Goal: Information Seeking & Learning: Check status

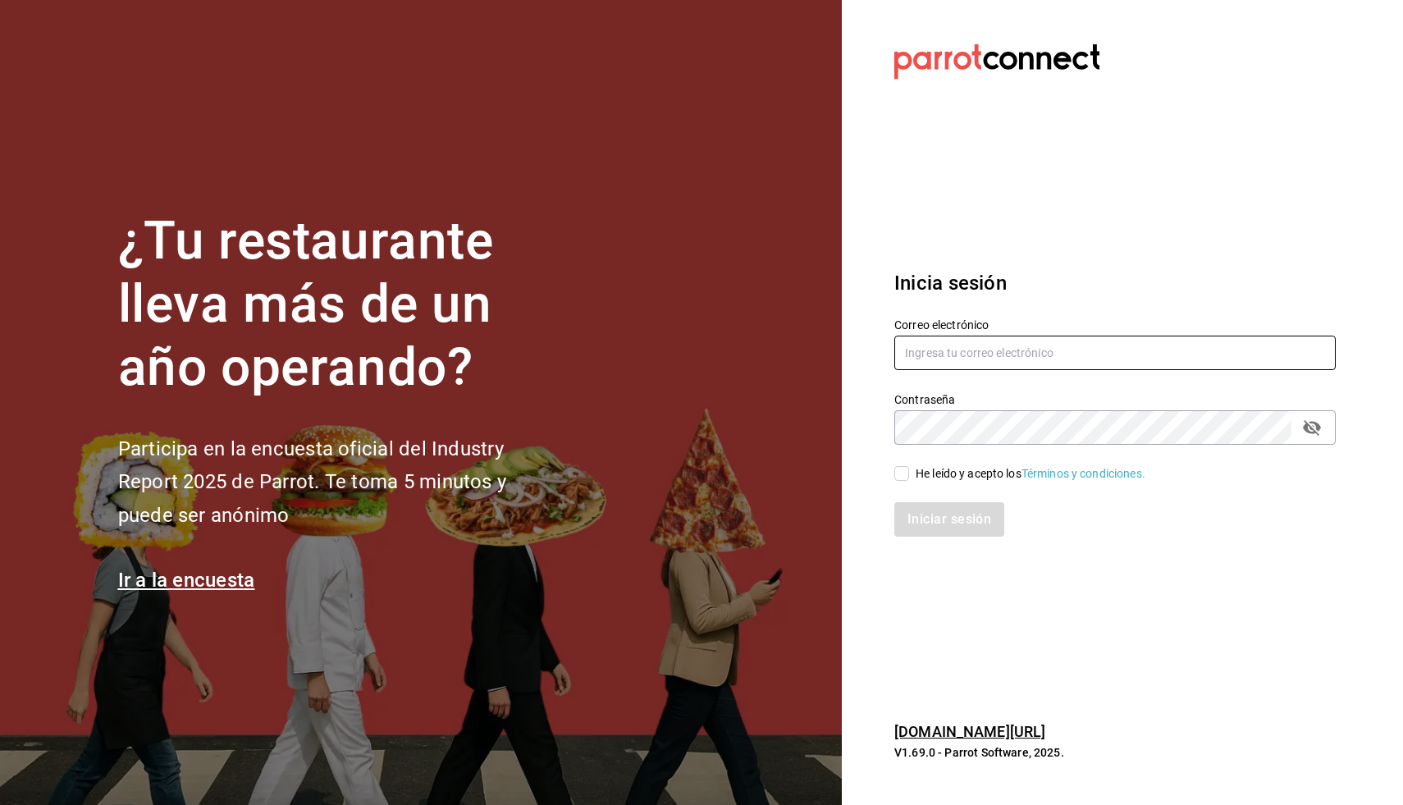
click at [1014, 350] on input "text" at bounding box center [1116, 353] width 442 height 34
type input "daniel@loschefes.com"
drag, startPoint x: 901, startPoint y: 473, endPoint x: 909, endPoint y: 474, distance: 8.4
click at [902, 473] on input "He leído y acepto los Términos y condiciones." at bounding box center [902, 473] width 15 height 15
checkbox input "true"
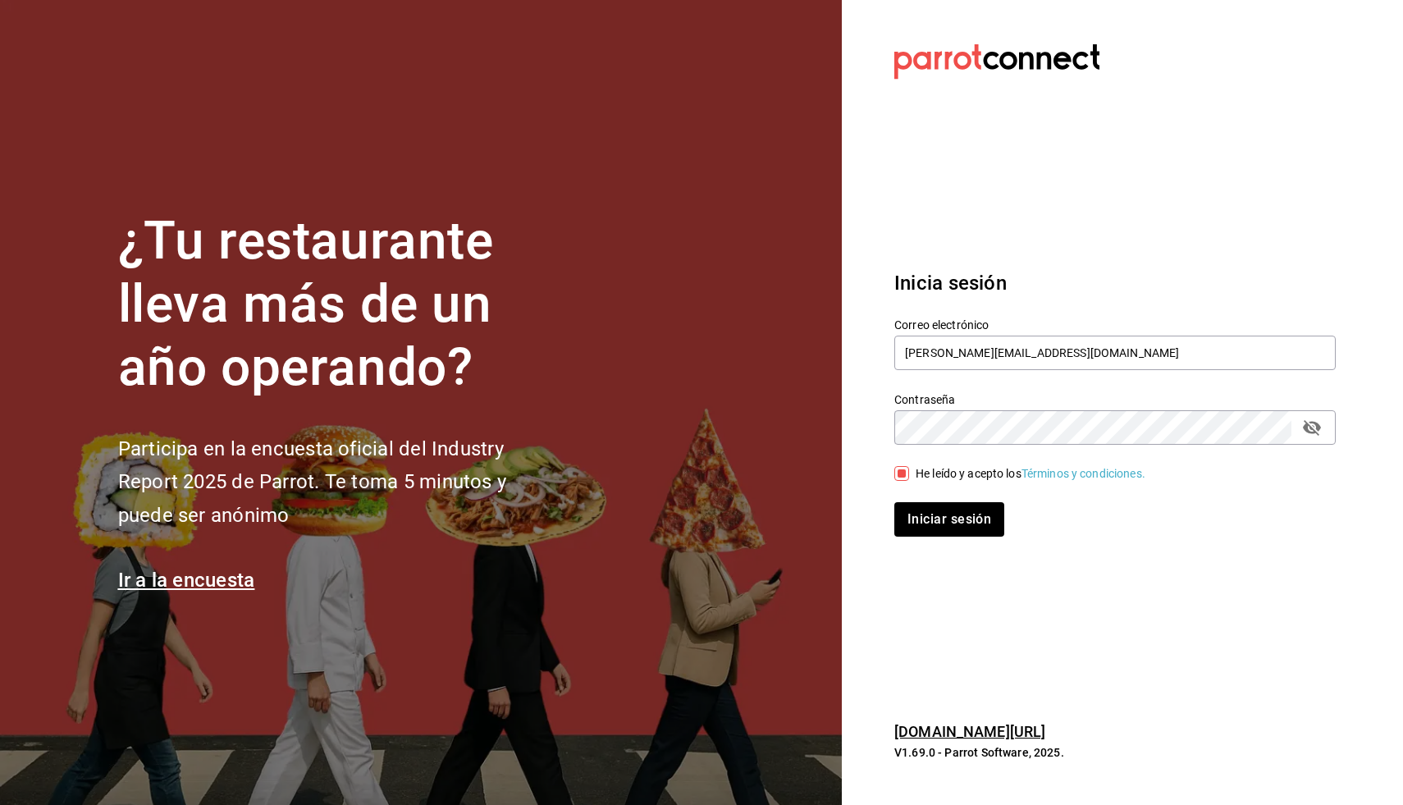
click at [922, 490] on div "Iniciar sesión" at bounding box center [1105, 510] width 461 height 54
click at [921, 532] on button "Iniciar sesión" at bounding box center [951, 519] width 112 height 34
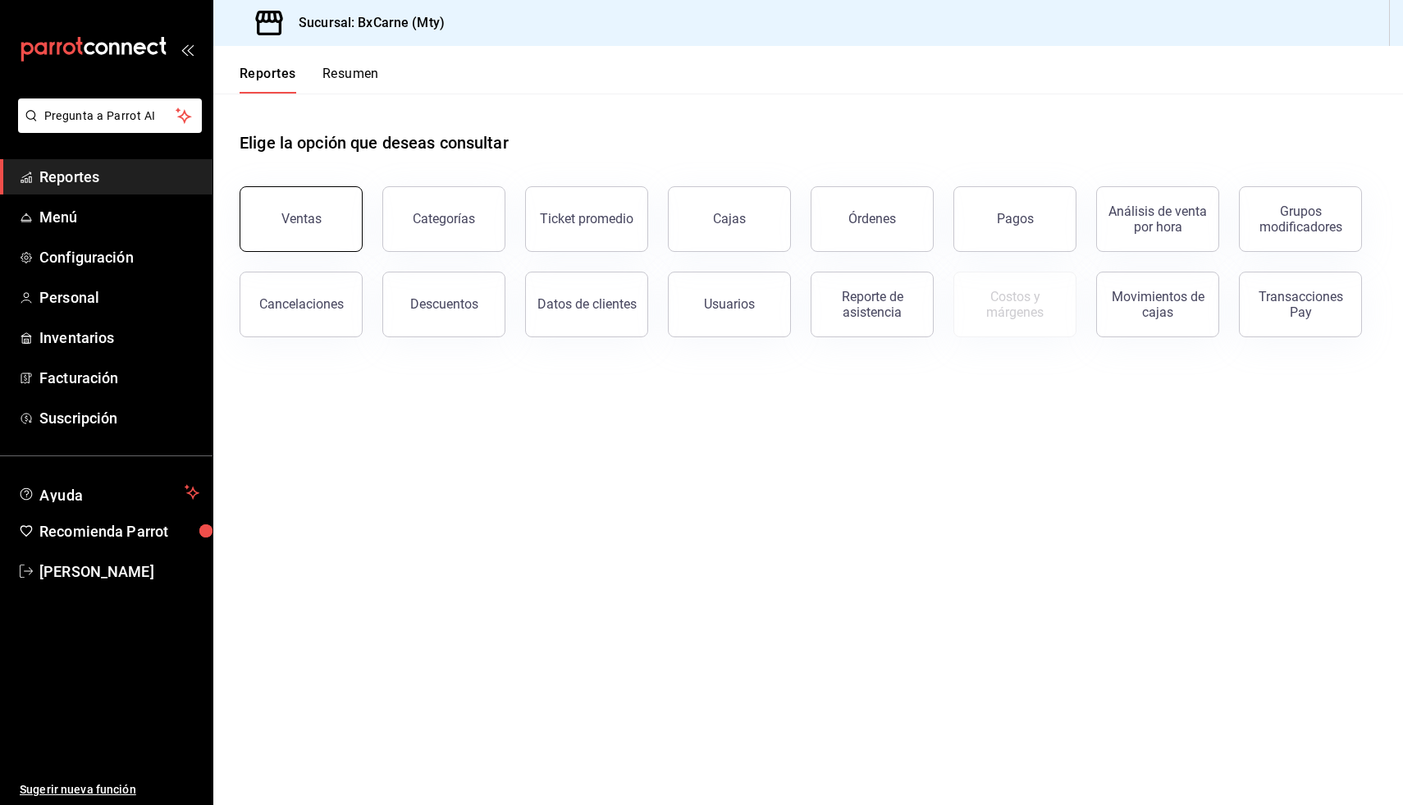
click at [347, 203] on button "Ventas" at bounding box center [301, 219] width 123 height 66
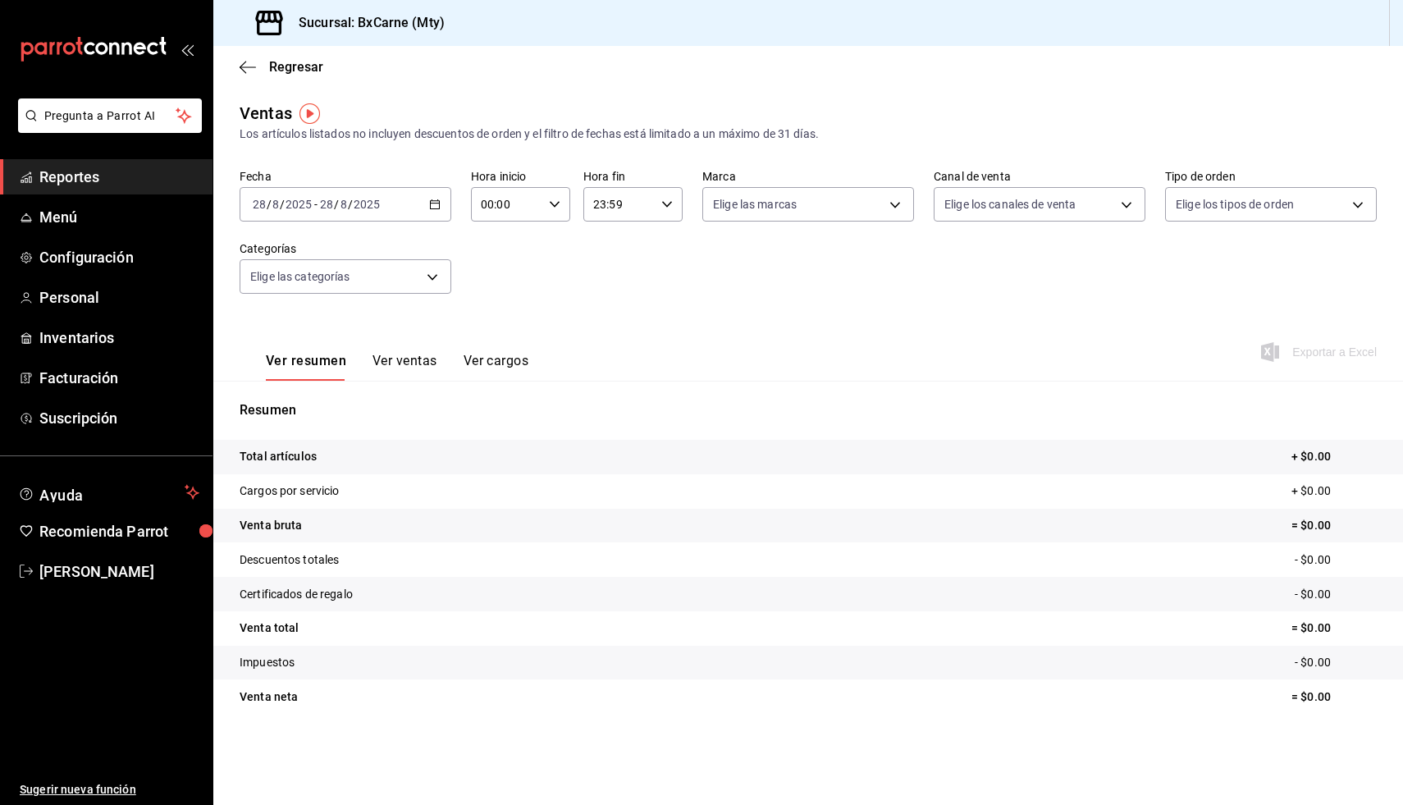
click at [423, 213] on div "[DATE] [DATE] - [DATE] [DATE]" at bounding box center [346, 204] width 212 height 34
click at [305, 359] on span "Mes actual" at bounding box center [317, 364] width 127 height 17
click at [434, 210] on div "[DATE] [DATE] - [DATE] [DATE]" at bounding box center [346, 204] width 212 height 34
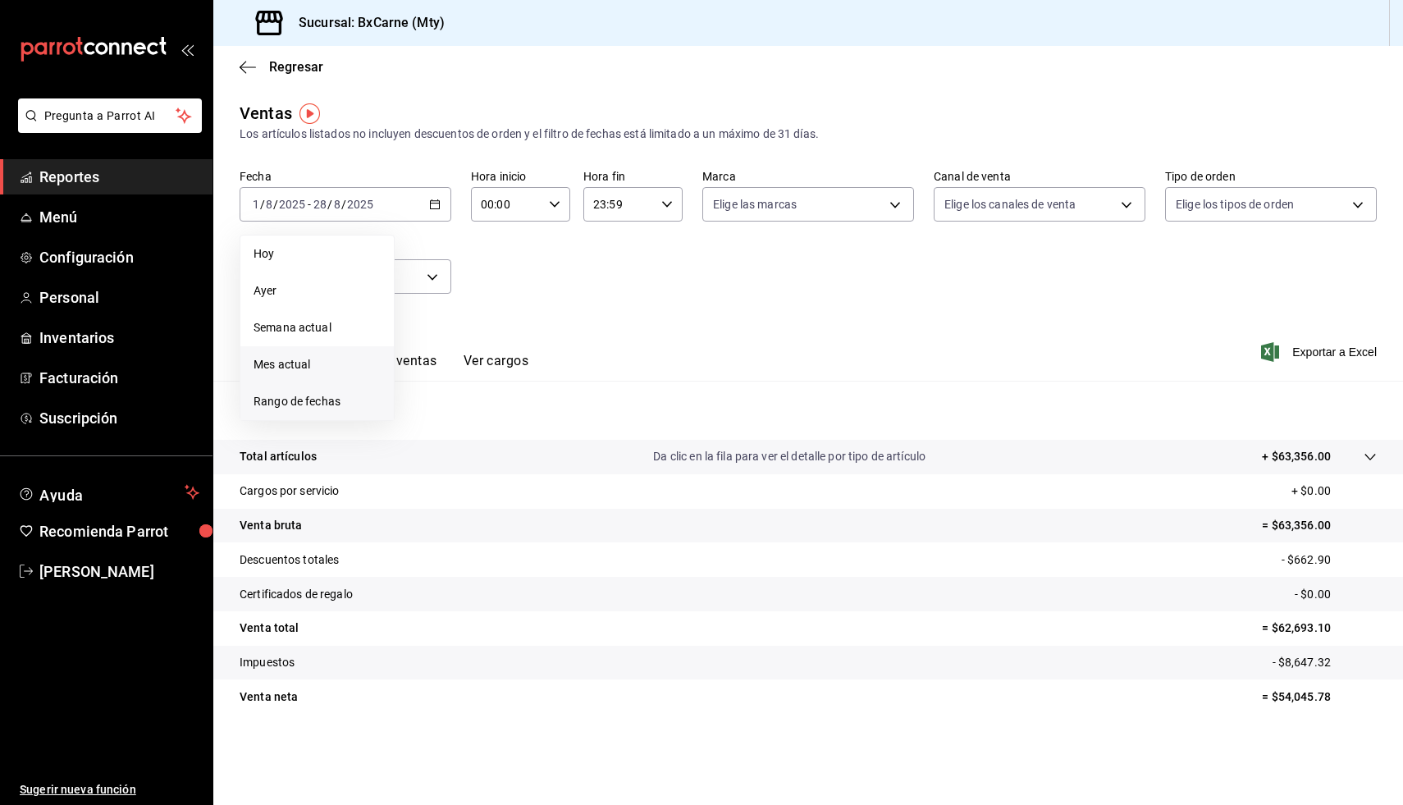
click at [313, 407] on span "Rango de fechas" at bounding box center [317, 401] width 127 height 17
click at [578, 263] on icon "button" at bounding box center [575, 264] width 20 height 20
click at [458, 313] on abbr "1" at bounding box center [458, 313] width 6 height 11
click at [432, 454] on abbr "28" at bounding box center [428, 457] width 11 height 11
click at [432, 198] on div "[DATE] [DATE] - [DATE] [DATE]" at bounding box center [346, 204] width 212 height 34
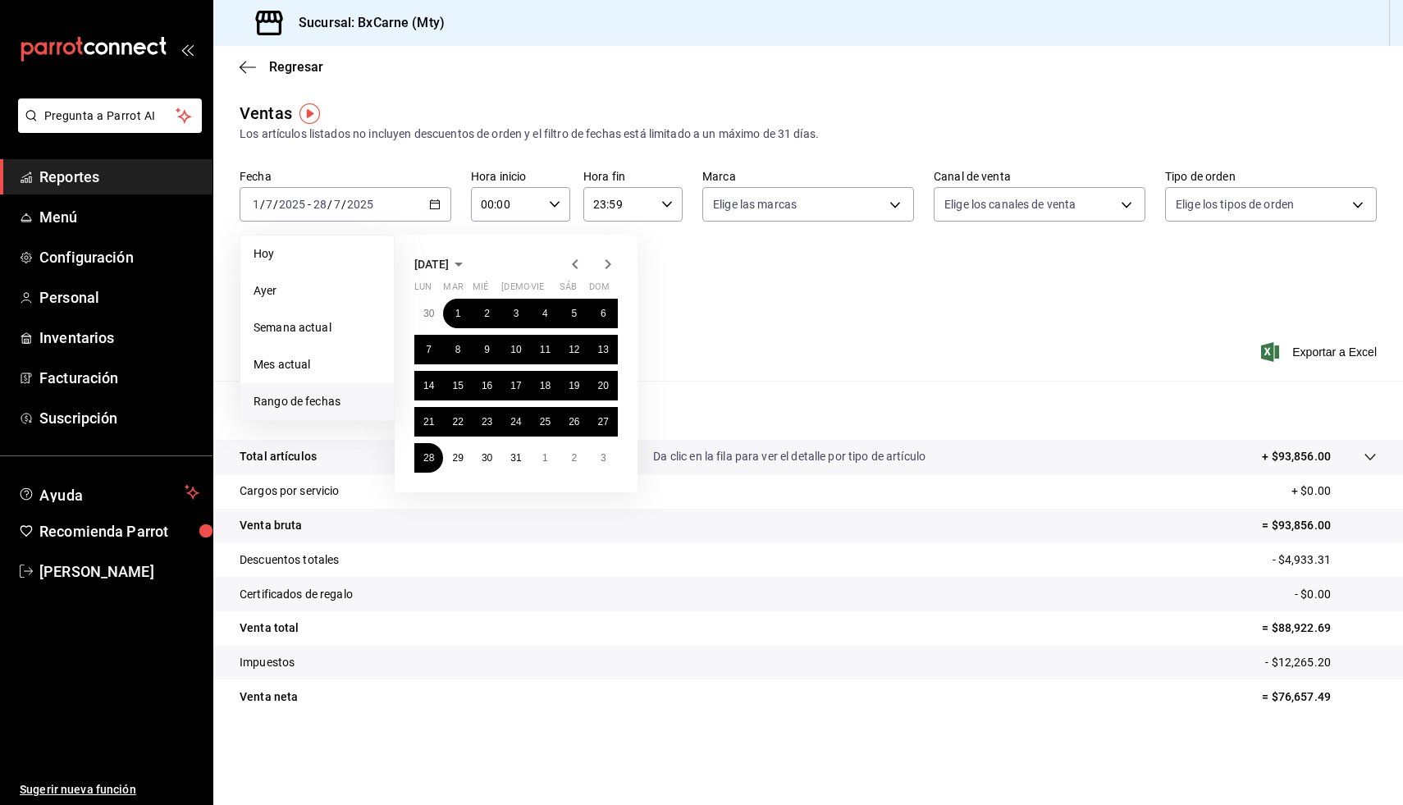
click at [584, 263] on div at bounding box center [591, 264] width 53 height 20
click at [581, 263] on icon "button" at bounding box center [575, 264] width 20 height 20
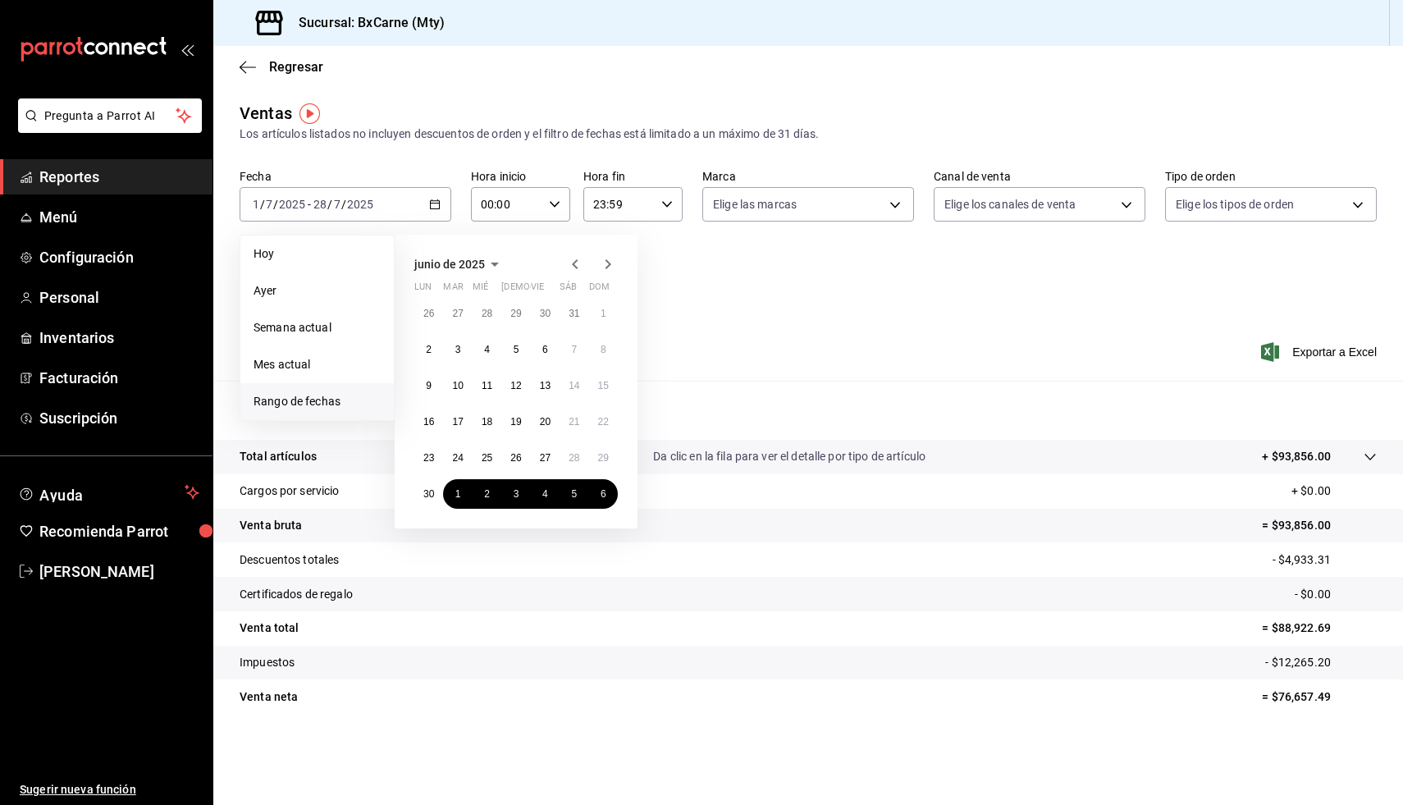
click at [579, 263] on icon "button" at bounding box center [575, 264] width 20 height 20
click at [512, 321] on button "1" at bounding box center [515, 314] width 29 height 30
click at [487, 464] on button "28" at bounding box center [487, 458] width 29 height 30
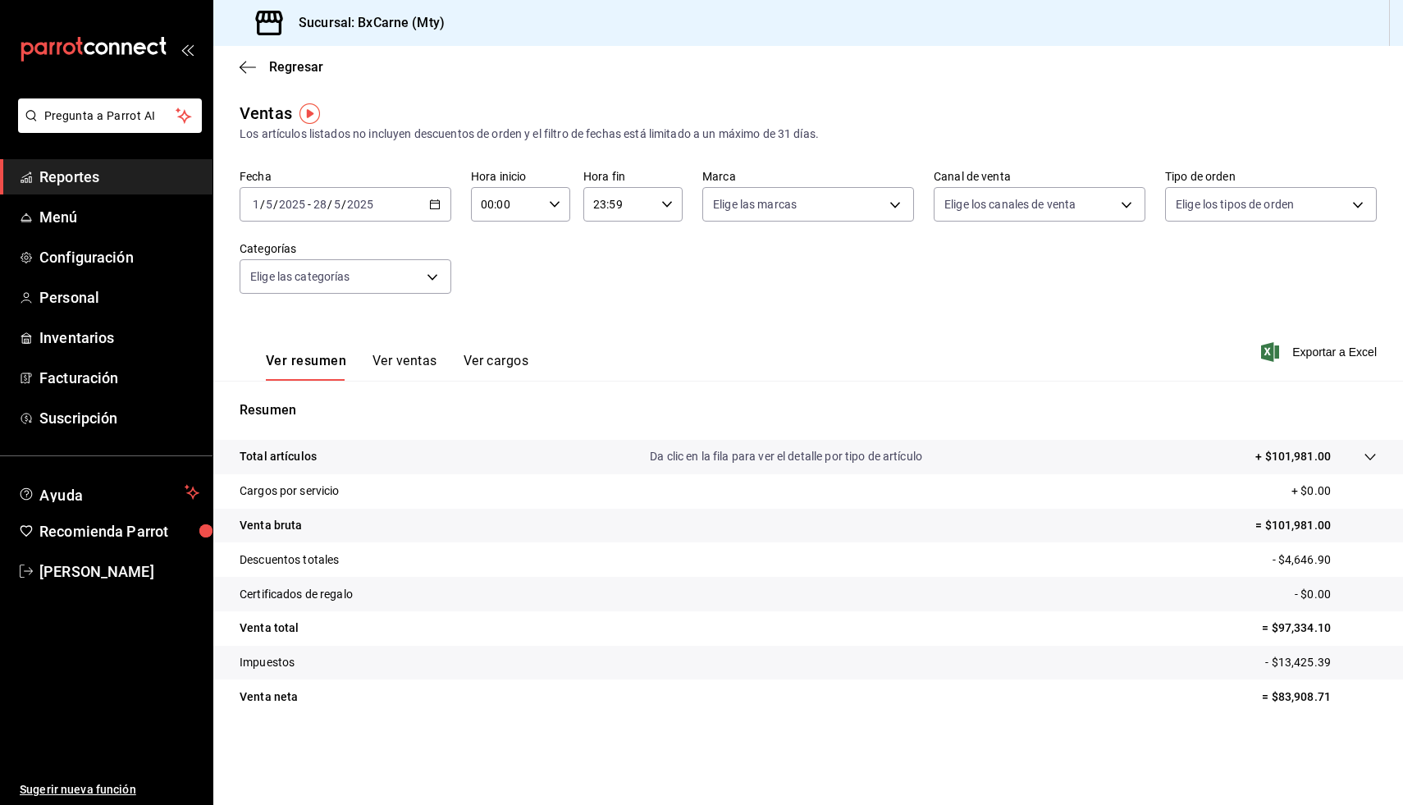
click at [439, 209] on icon "button" at bounding box center [434, 204] width 11 height 11
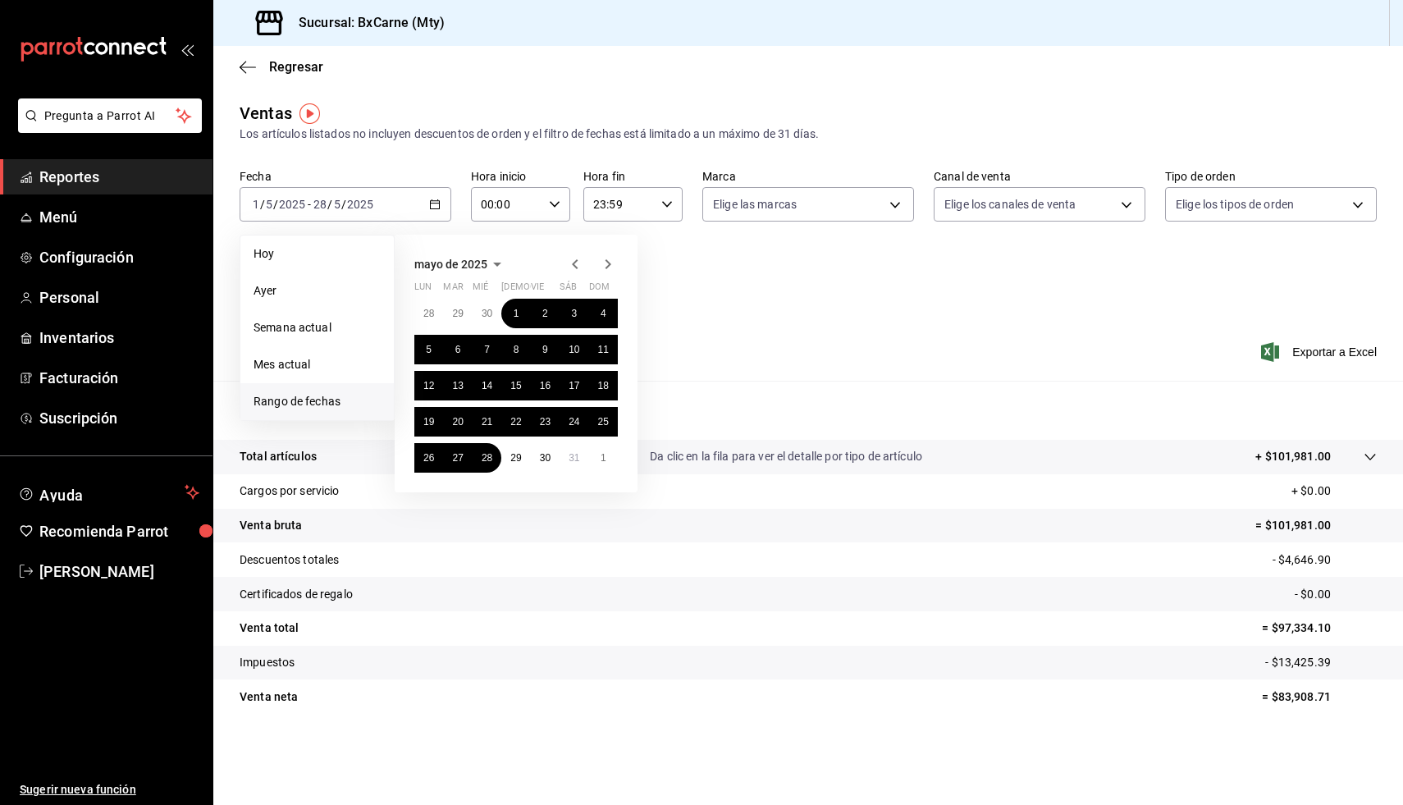
click at [604, 270] on icon "button" at bounding box center [608, 264] width 20 height 20
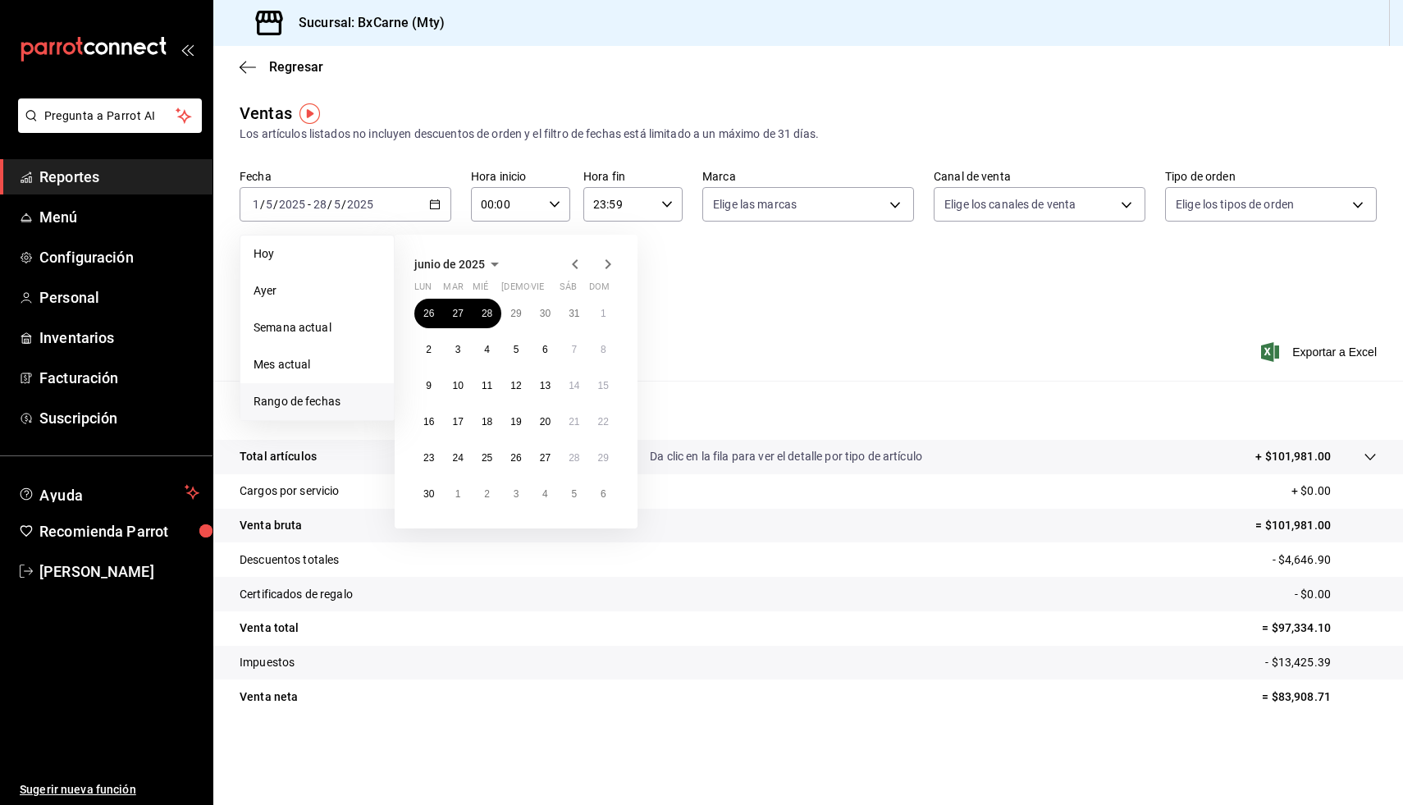
click at [604, 269] on icon "button" at bounding box center [608, 264] width 20 height 20
click at [535, 311] on button "1" at bounding box center [545, 314] width 29 height 30
click at [514, 455] on abbr "28" at bounding box center [515, 457] width 11 height 11
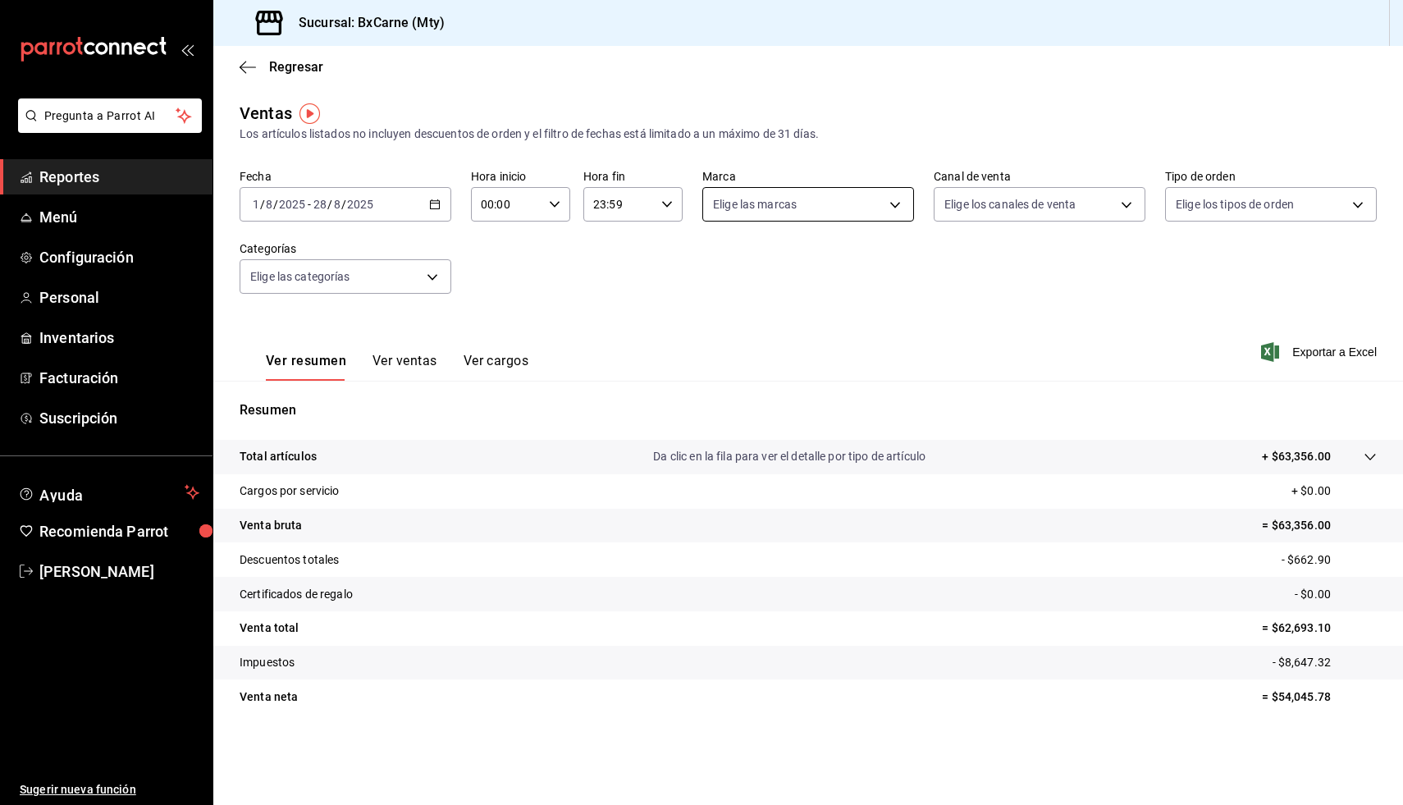
click at [895, 202] on body "Pregunta a Parrot AI Reportes Menú Configuración Personal Inventarios Facturaci…" at bounding box center [701, 402] width 1403 height 805
click at [753, 344] on li "Vegains" at bounding box center [808, 359] width 210 height 37
type input "82ac3b00-02f7-4d63-8062-a240dcccc065"
checkbox input "true"
click at [1096, 333] on div at bounding box center [701, 402] width 1403 height 805
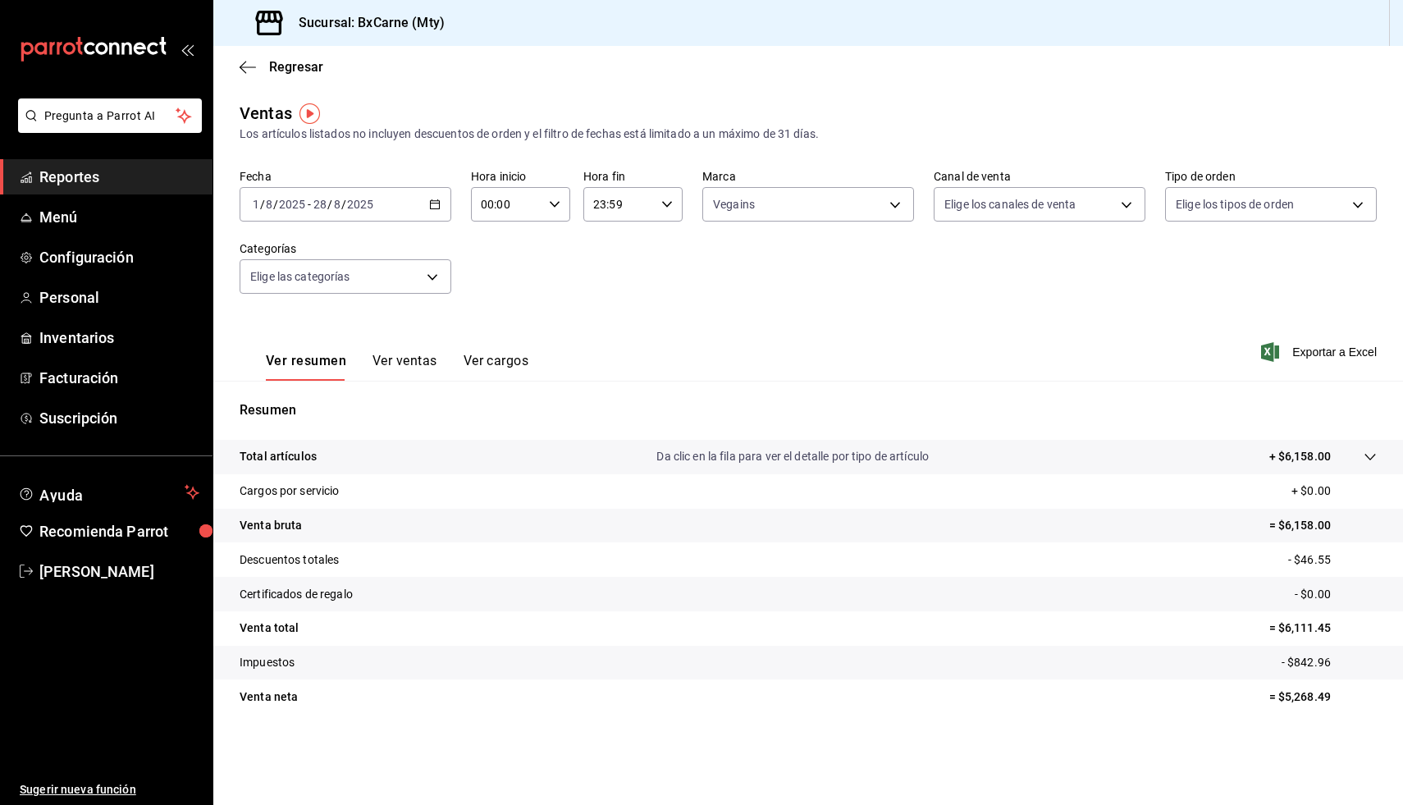
click at [432, 199] on icon "button" at bounding box center [434, 204] width 11 height 11
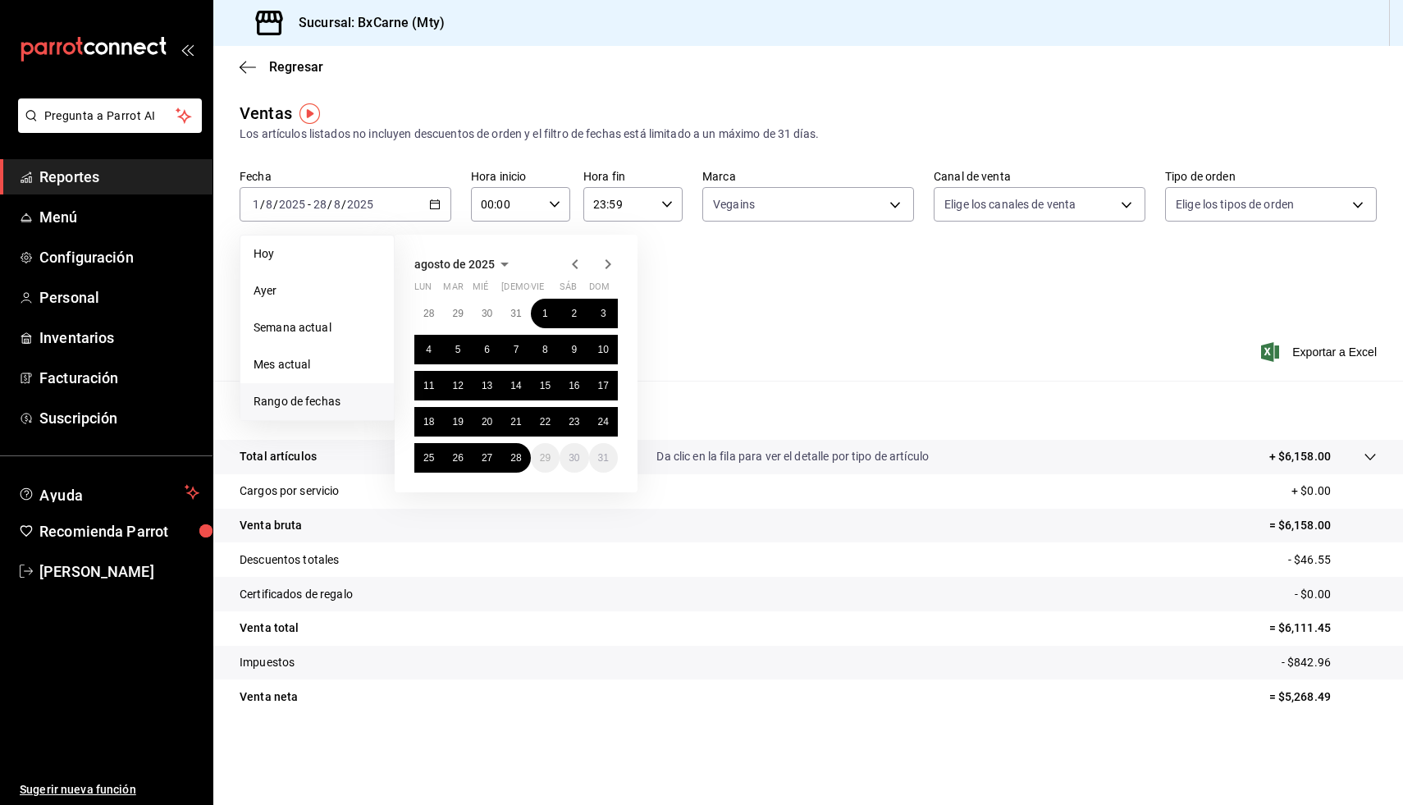
click at [569, 268] on icon "button" at bounding box center [575, 264] width 20 height 20
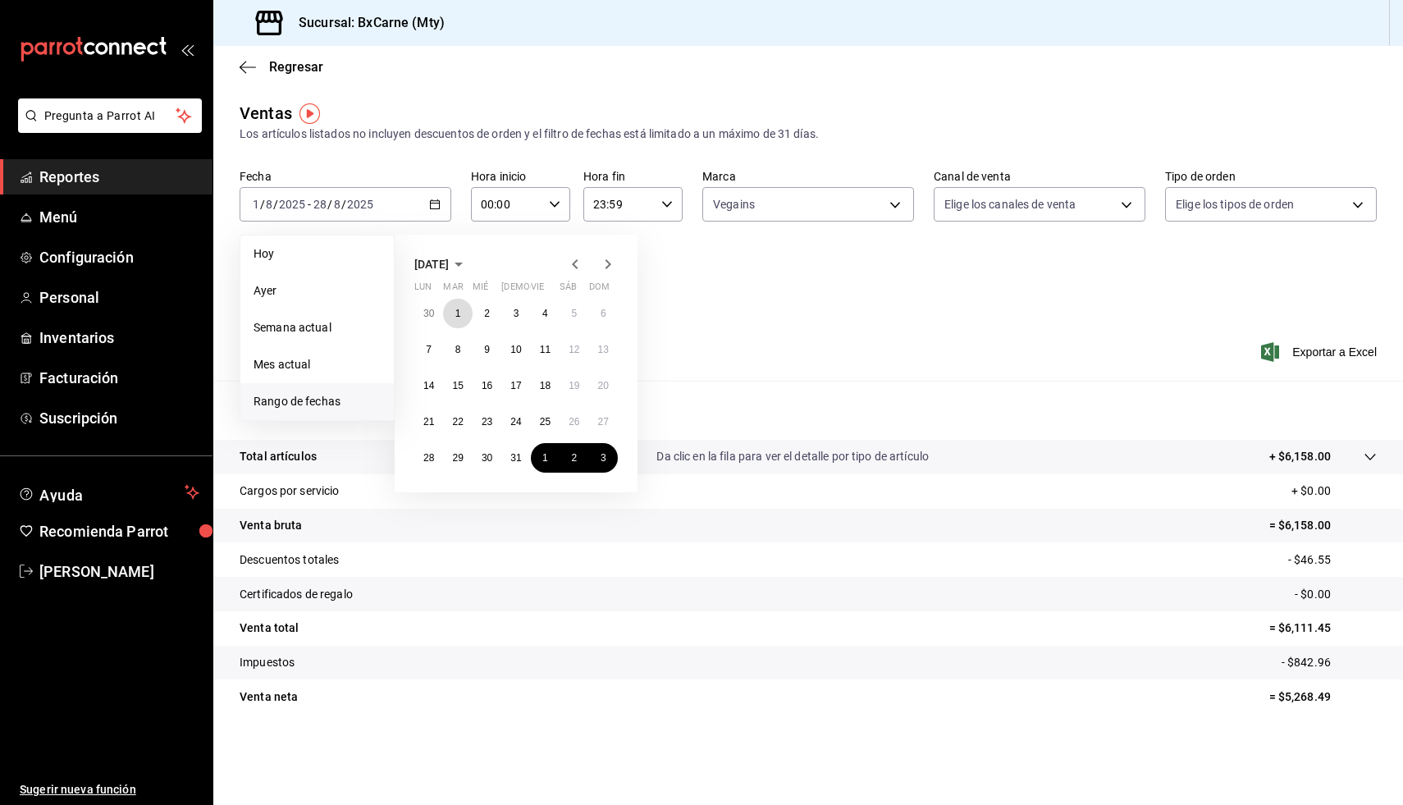
drag, startPoint x: 468, startPoint y: 310, endPoint x: 465, endPoint y: 331, distance: 20.7
click at [467, 311] on button "1" at bounding box center [457, 314] width 29 height 30
click at [520, 463] on button "31" at bounding box center [515, 458] width 29 height 30
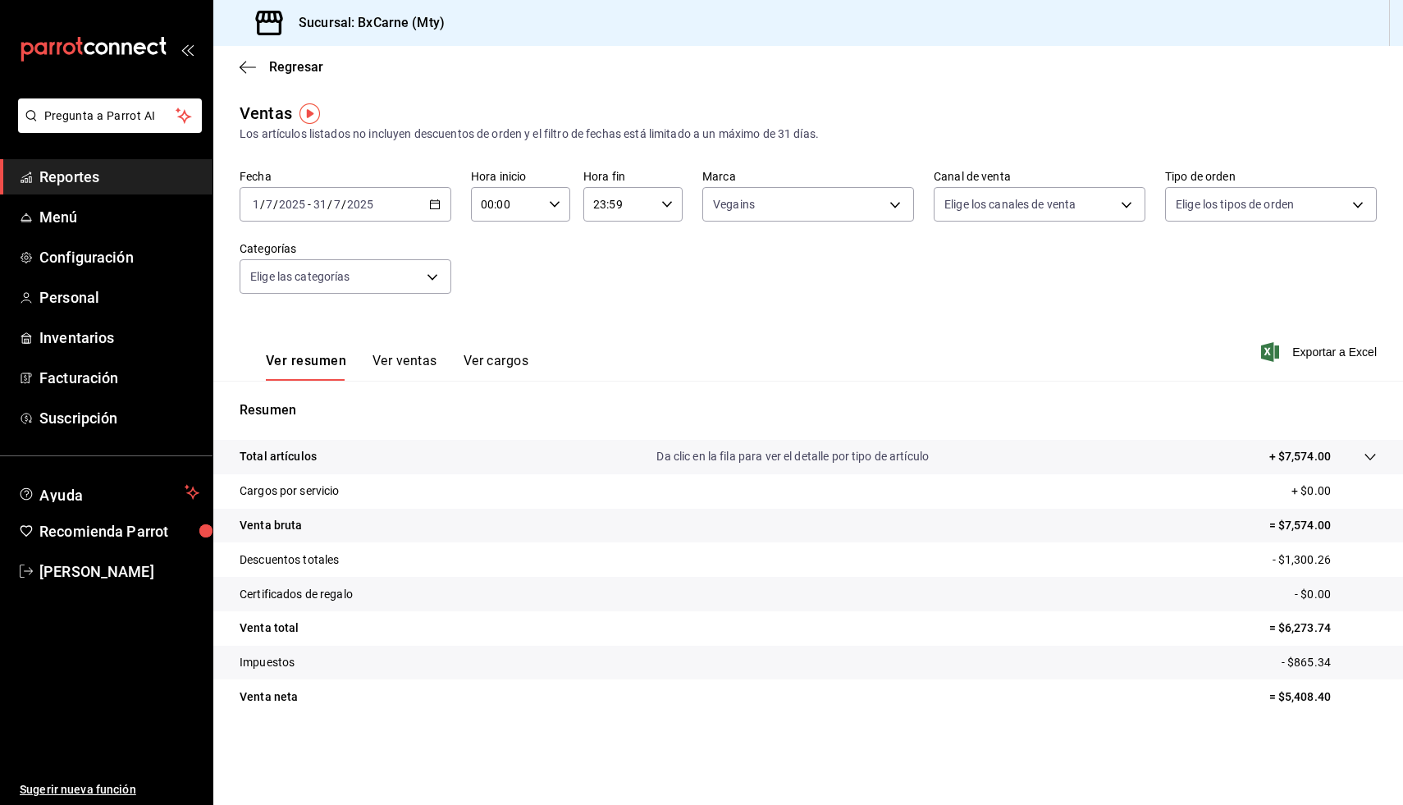
click at [440, 209] on icon "button" at bounding box center [434, 204] width 11 height 11
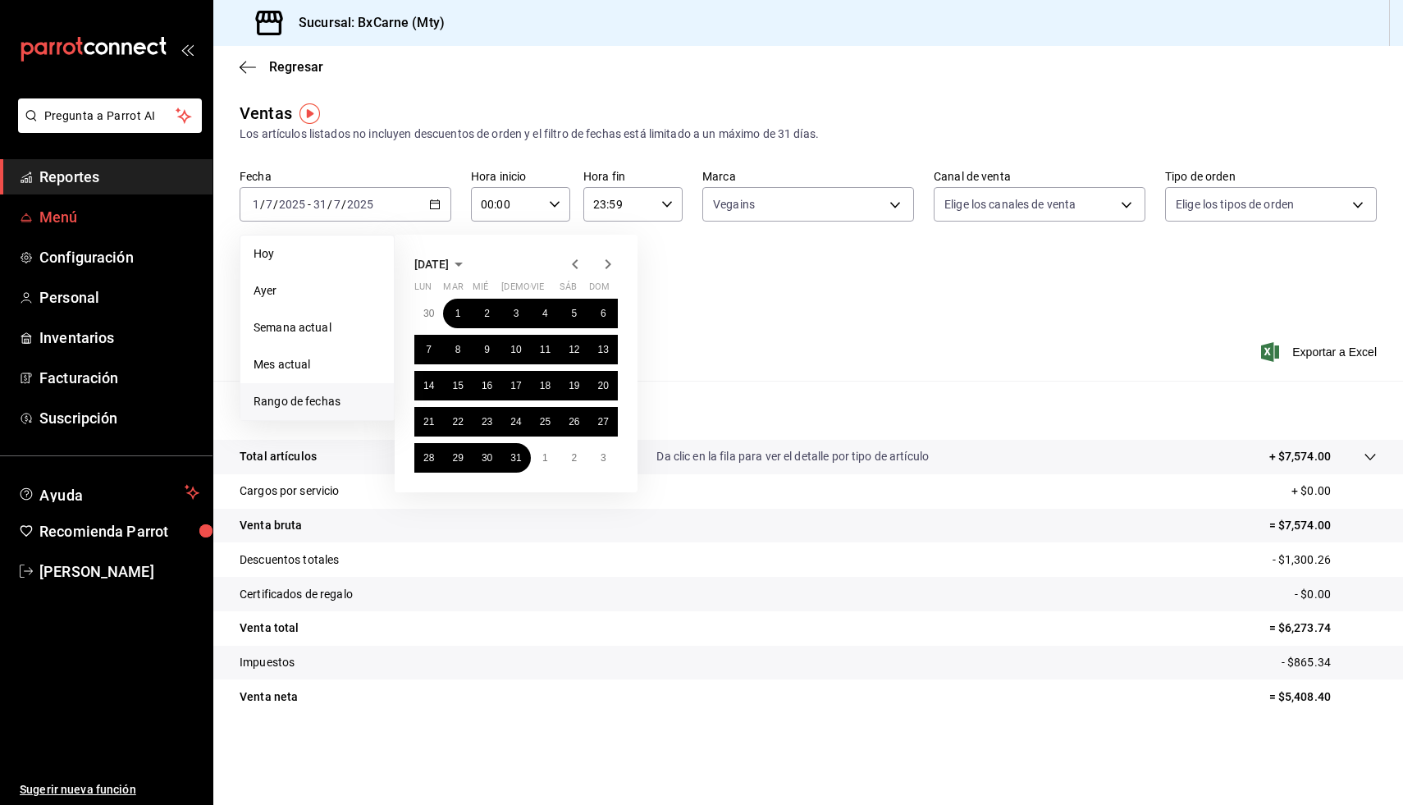
click at [60, 223] on span "Menú" at bounding box center [119, 217] width 160 height 22
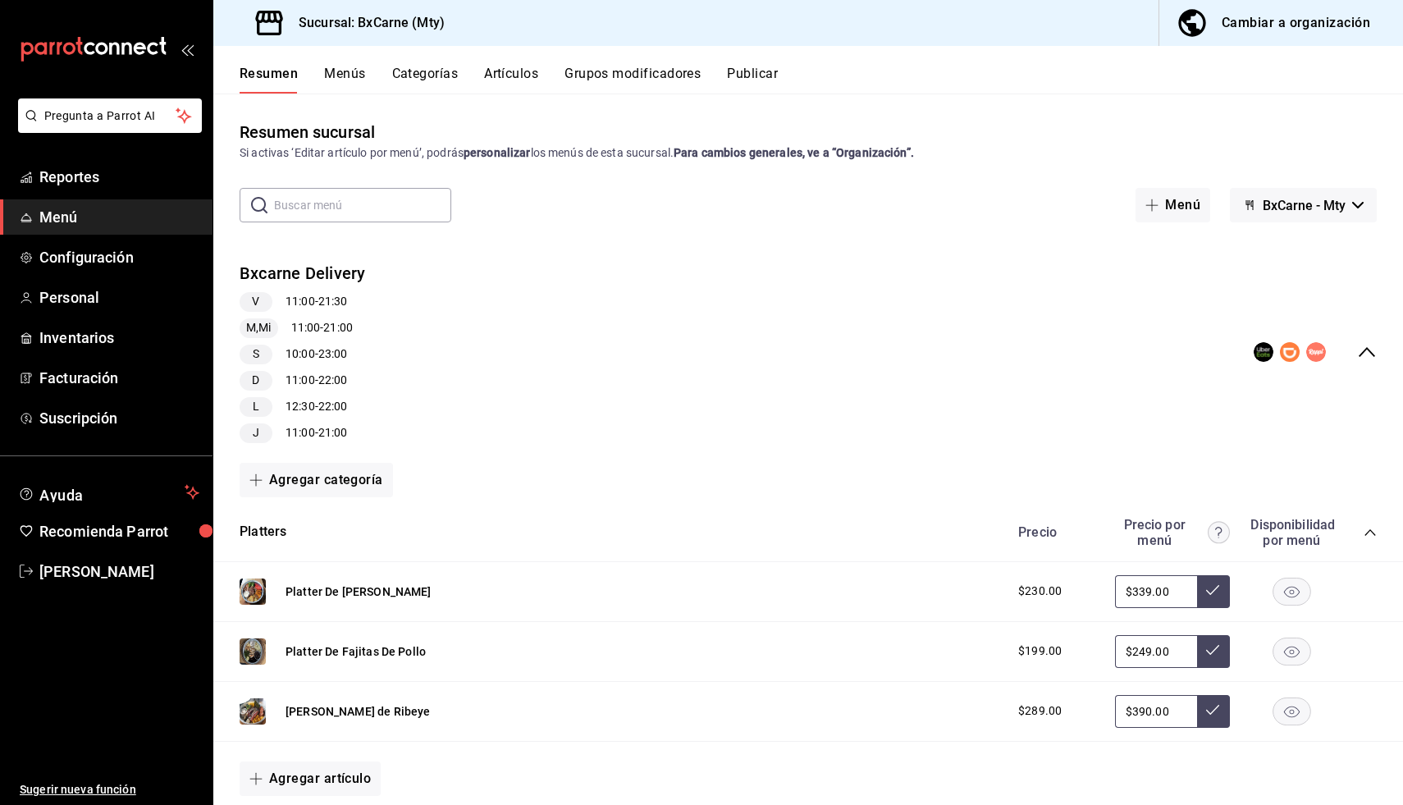
click at [1321, 208] on span "BxCarne - Mty" at bounding box center [1304, 206] width 83 height 16
click at [344, 76] on div at bounding box center [701, 402] width 1403 height 805
click at [78, 261] on span "Configuración" at bounding box center [119, 257] width 160 height 22
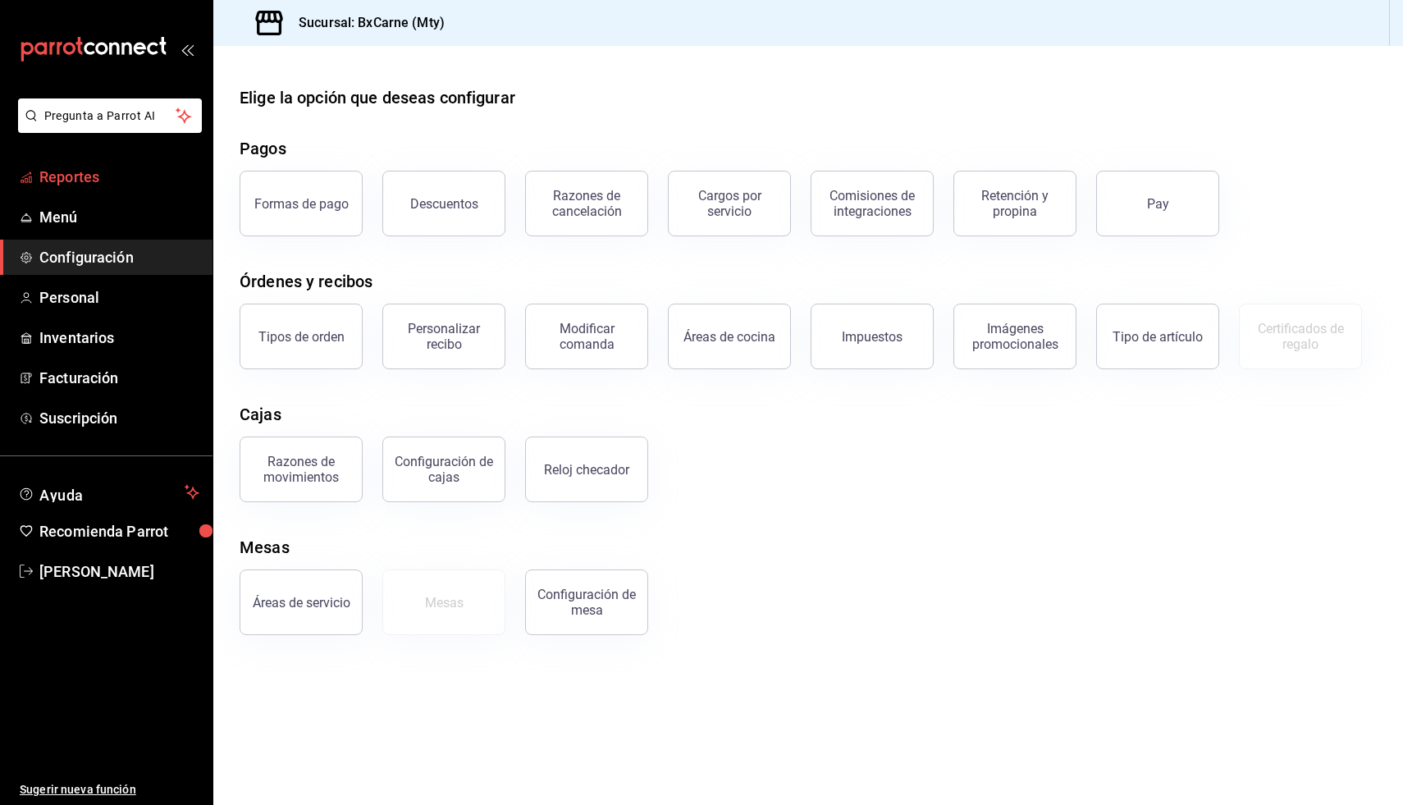
click at [115, 185] on span "Reportes" at bounding box center [119, 177] width 160 height 22
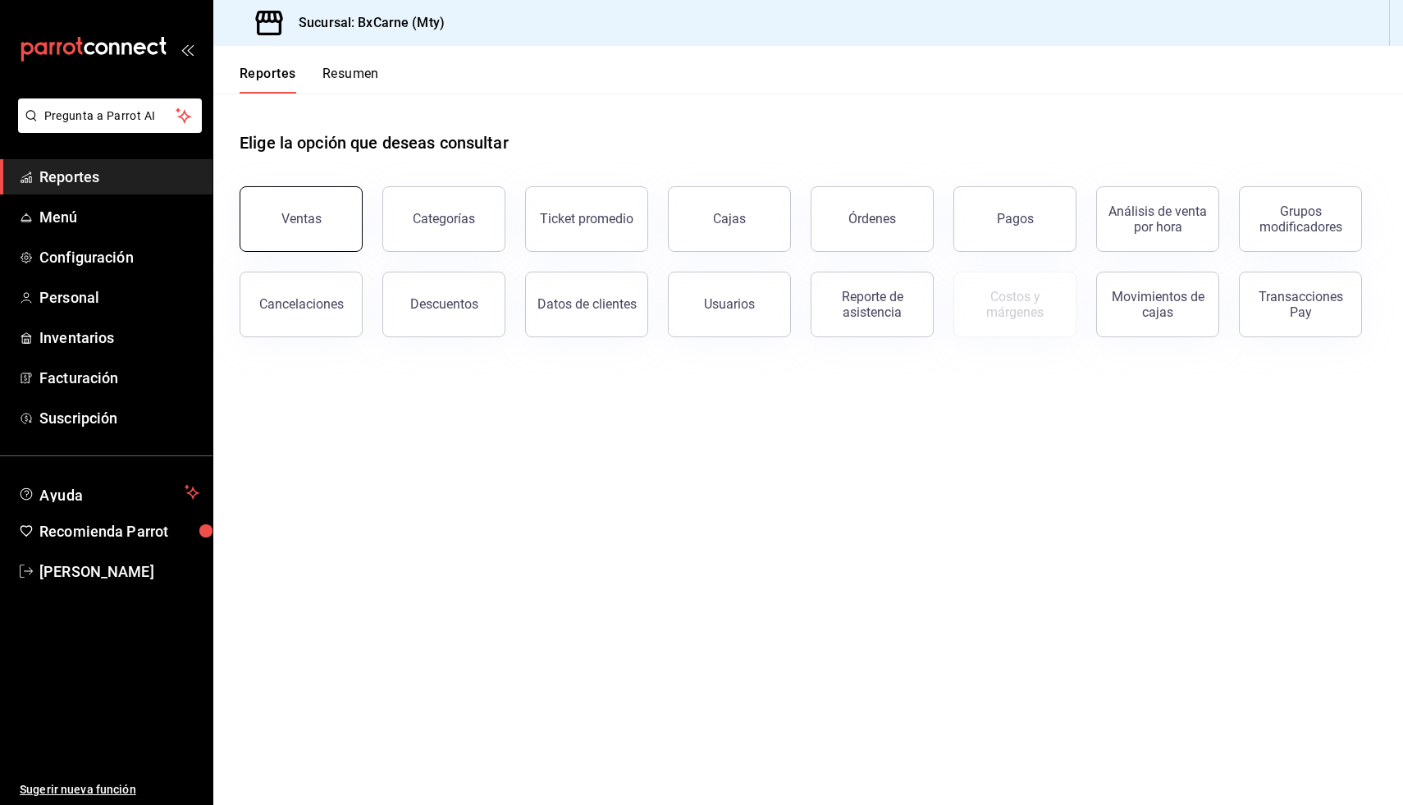
click at [285, 198] on button "Ventas" at bounding box center [301, 219] width 123 height 66
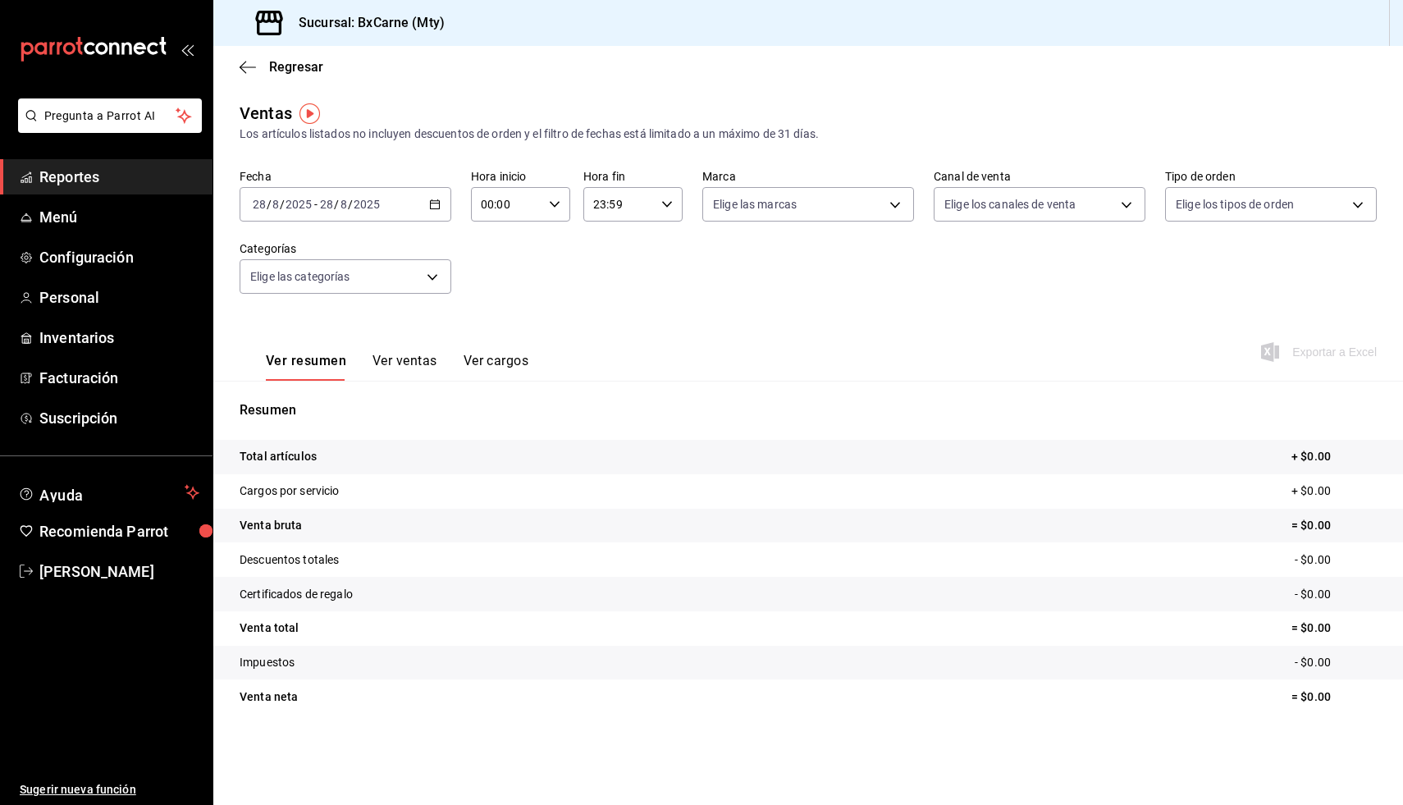
click at [423, 205] on div "[DATE] [DATE] - [DATE] [DATE]" at bounding box center [346, 204] width 212 height 34
click at [276, 359] on span "Mes actual" at bounding box center [317, 364] width 127 height 17
